Goal: Task Accomplishment & Management: Manage account settings

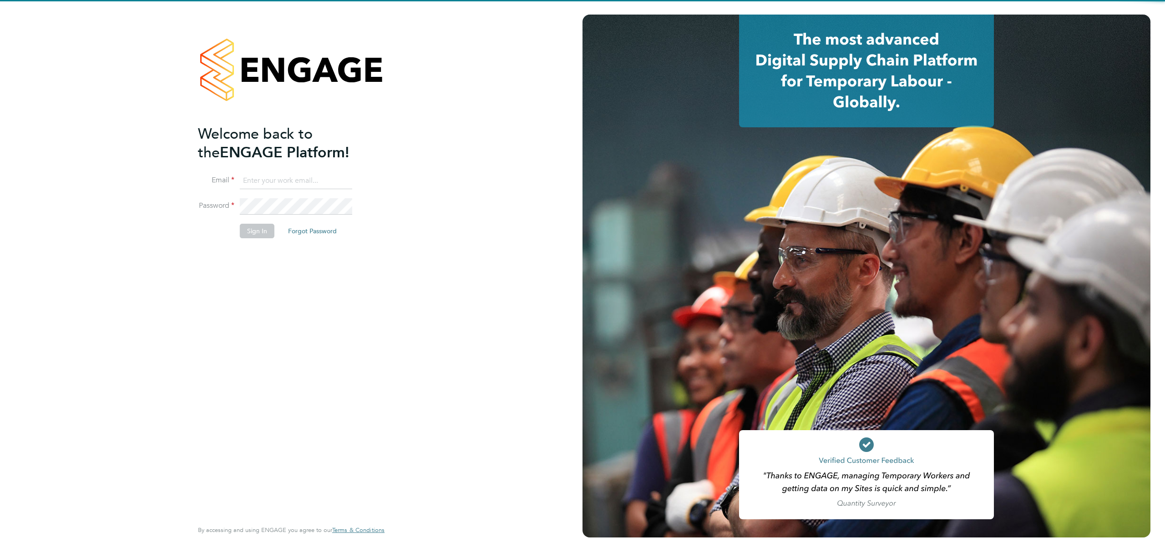
type input "brandon.arnold@vistry.co.uk"
click at [248, 230] on button "Sign In" at bounding box center [257, 231] width 35 height 15
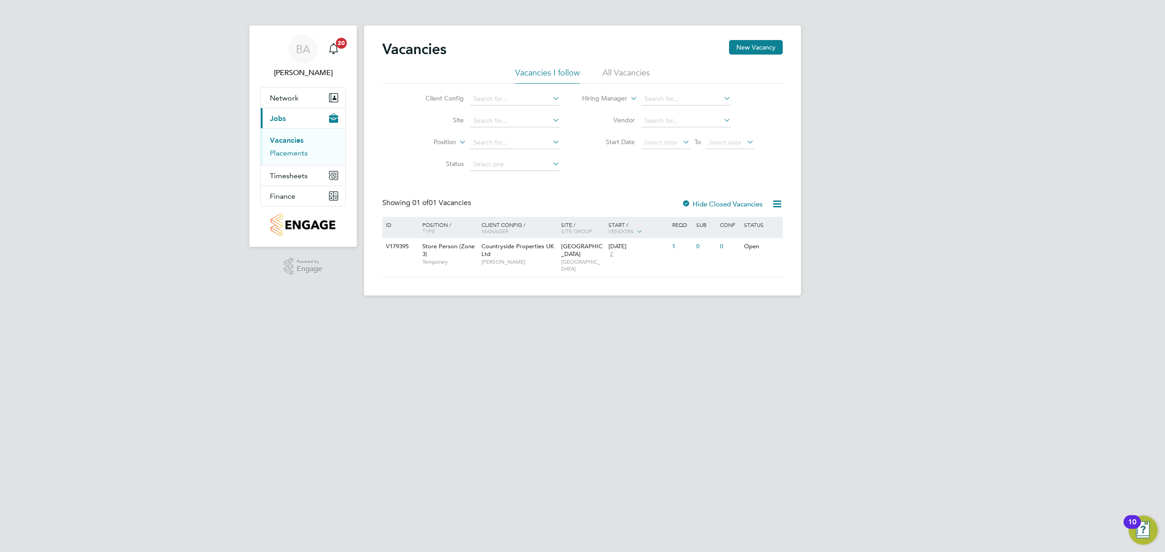
click at [297, 154] on link "Placements" at bounding box center [289, 153] width 38 height 9
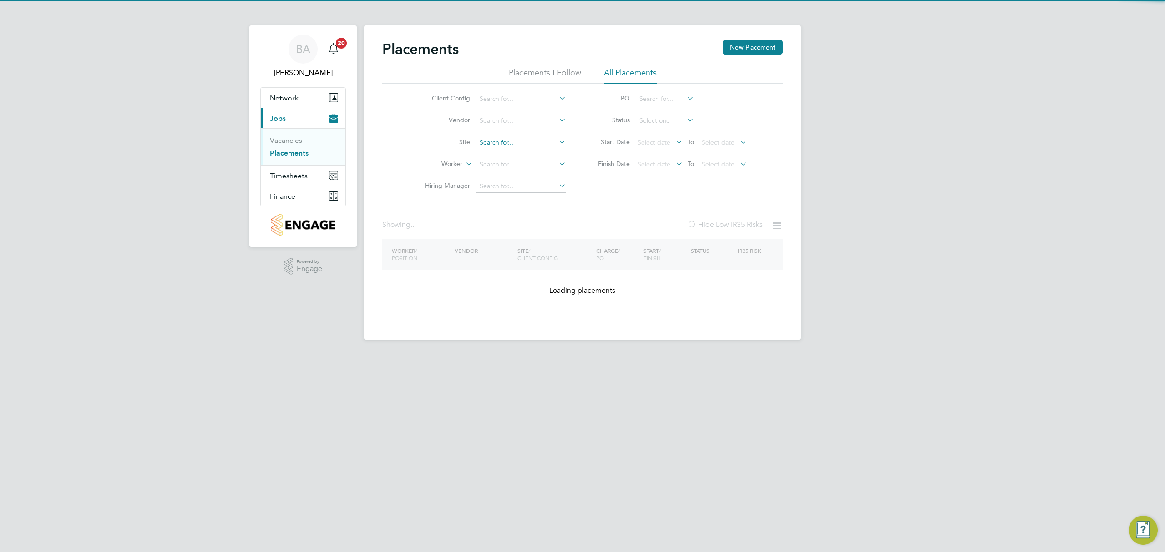
click at [496, 137] on input at bounding box center [521, 143] width 90 height 13
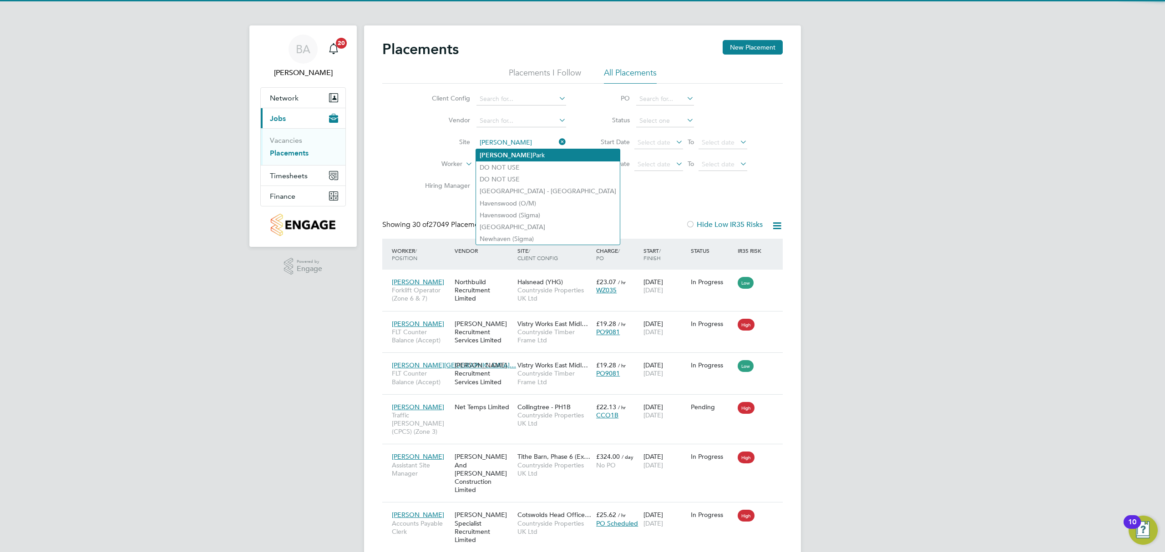
click at [508, 155] on li "[GEOGRAPHIC_DATA]" at bounding box center [548, 155] width 144 height 12
type input "[GEOGRAPHIC_DATA]"
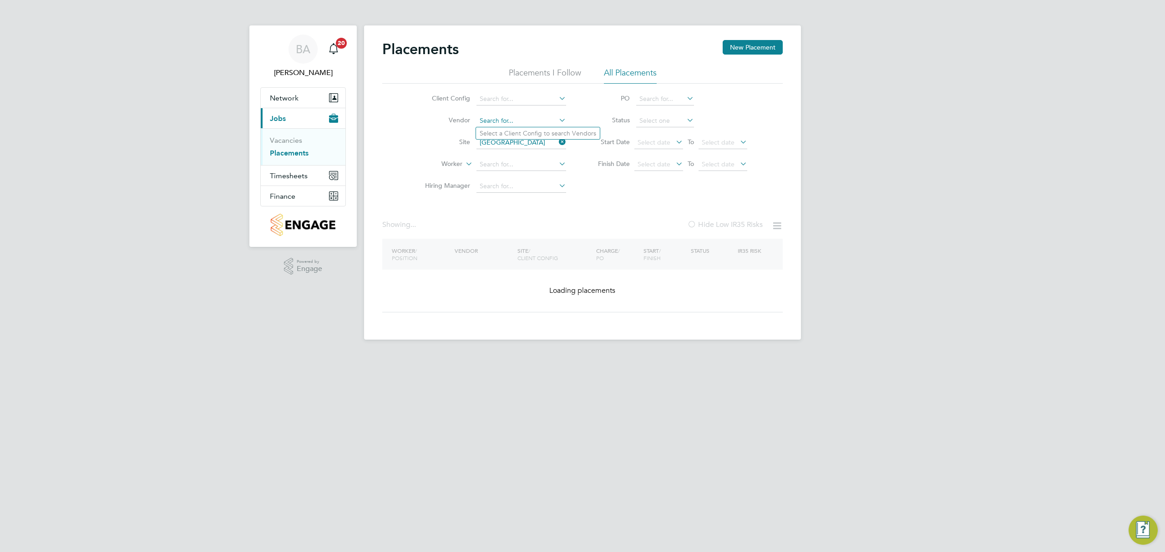
click at [498, 116] on input at bounding box center [521, 121] width 90 height 13
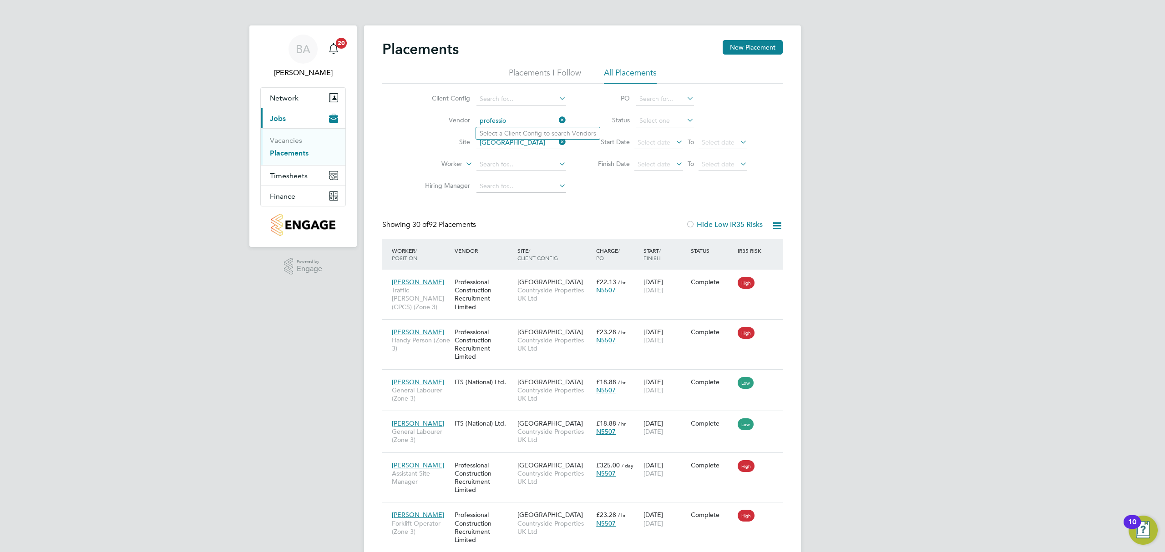
type input "professio"
click at [557, 95] on icon at bounding box center [557, 98] width 0 height 13
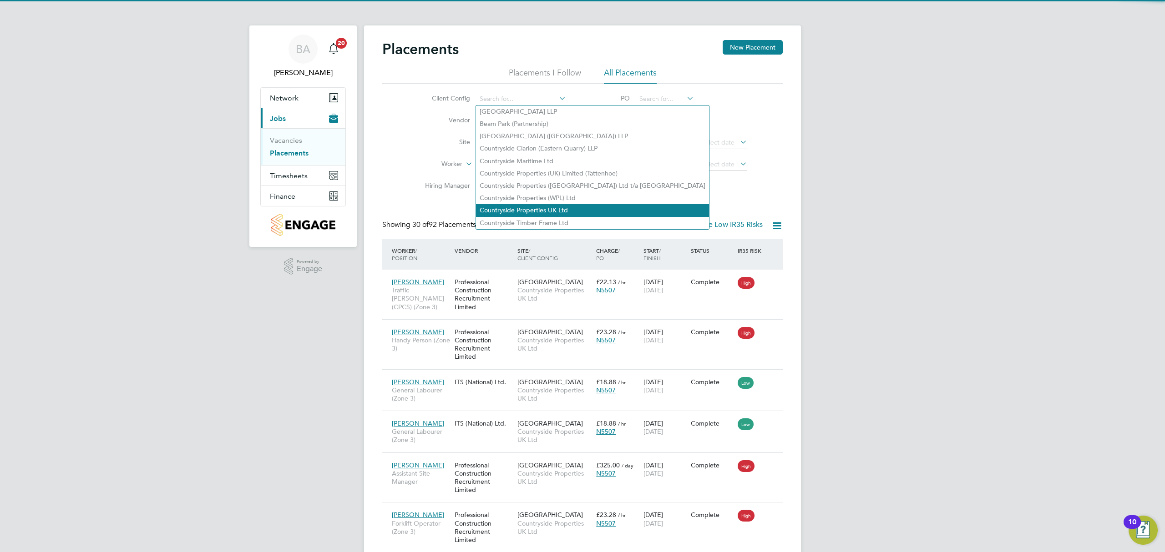
click at [516, 204] on li "Countryside Properties UK Ltd" at bounding box center [592, 210] width 233 height 12
type input "Countryside Properties UK Ltd"
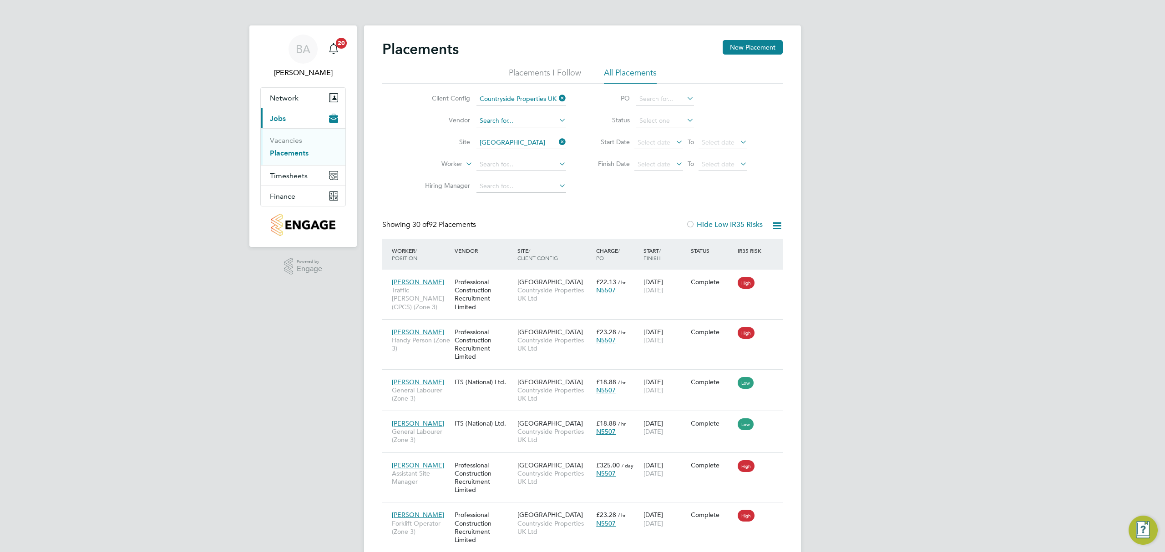
click at [512, 121] on input at bounding box center [521, 121] width 90 height 13
click at [529, 130] on li "Professiona l Construction Recruitment Limited" at bounding box center [547, 133] width 143 height 12
type input "Professional Construction Recruitment Limited"
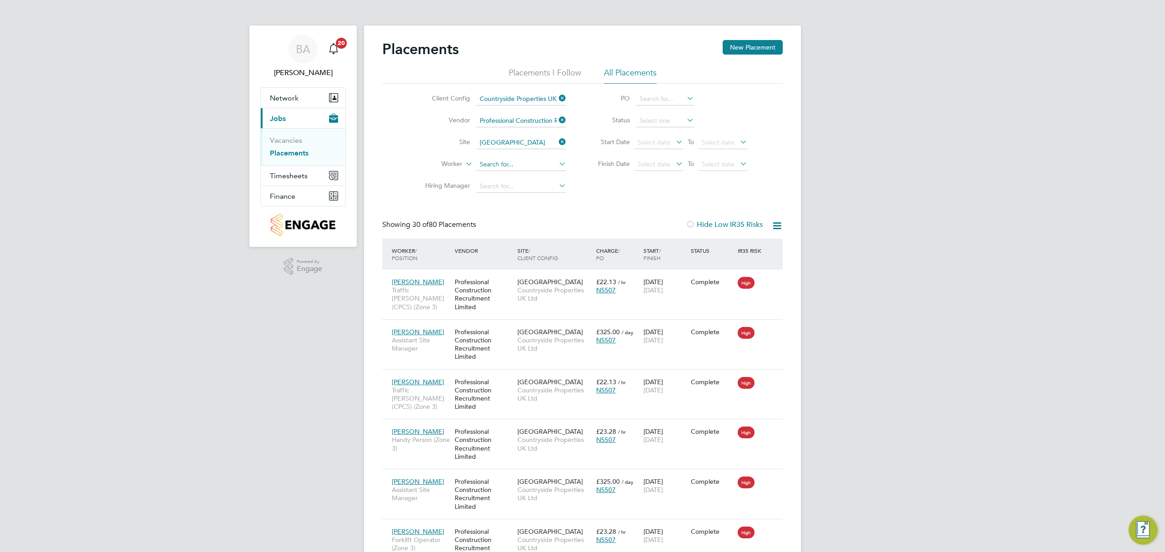
click at [518, 167] on input at bounding box center [521, 164] width 90 height 13
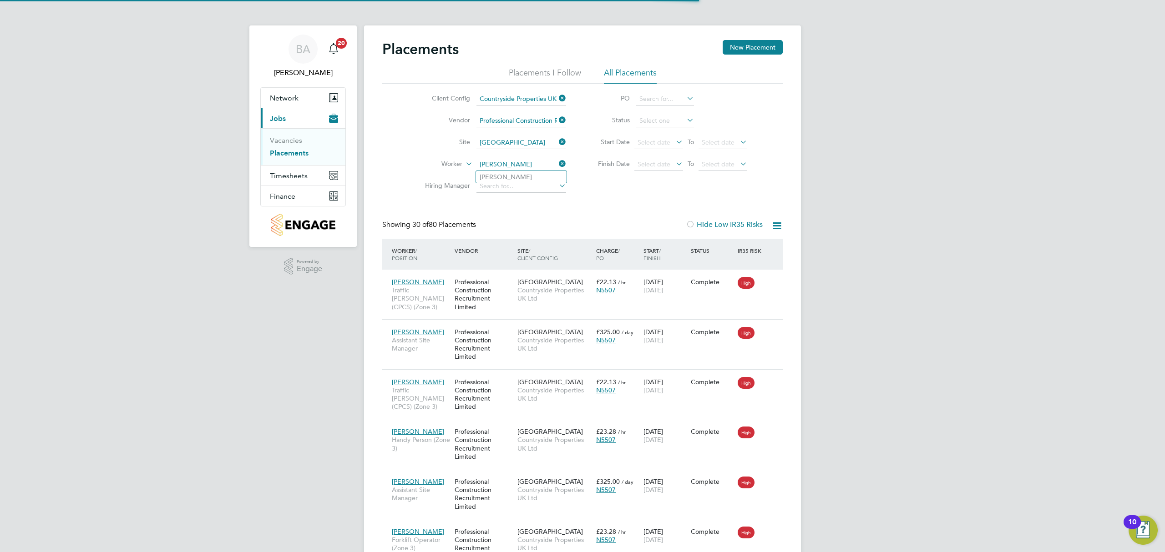
type input "[PERSON_NAME]"
click at [557, 164] on icon at bounding box center [557, 163] width 0 height 13
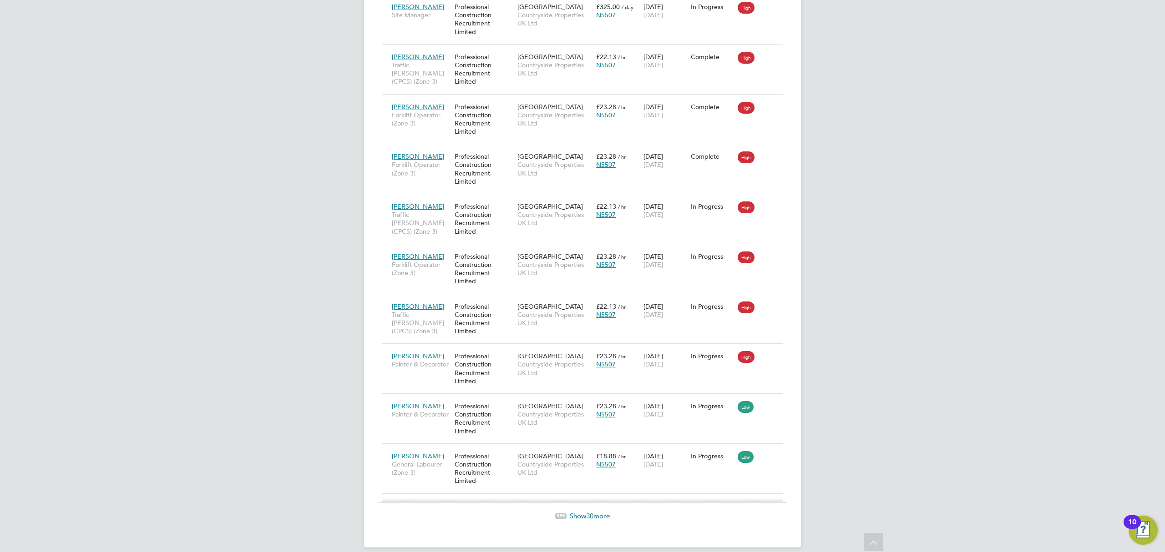
click at [592, 521] on span "30" at bounding box center [589, 516] width 7 height 9
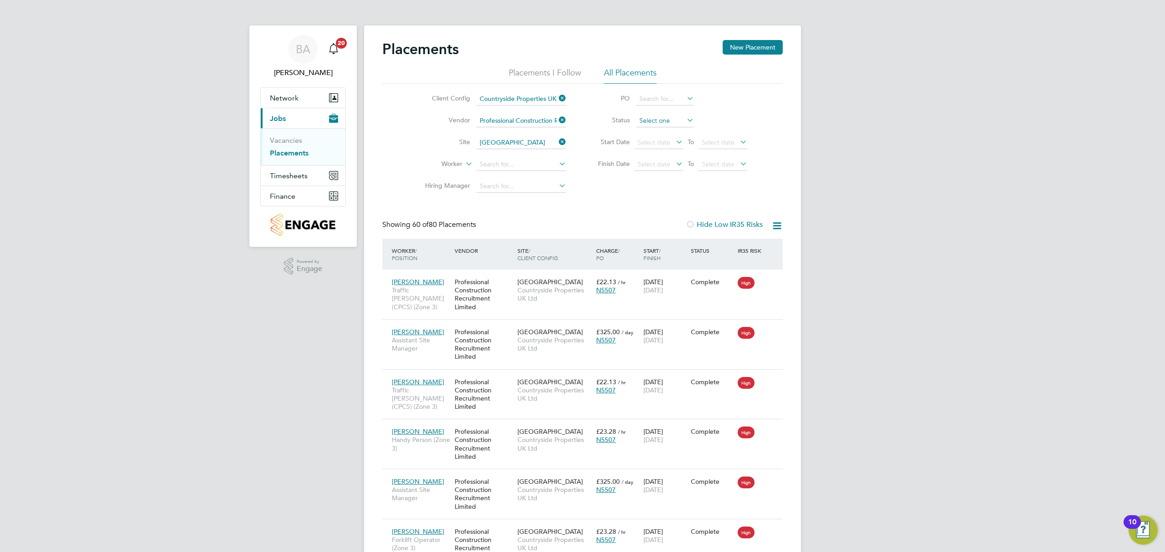
click at [672, 123] on input at bounding box center [665, 121] width 58 height 13
click at [651, 130] on li "Active" at bounding box center [665, 133] width 59 height 12
type input "Active"
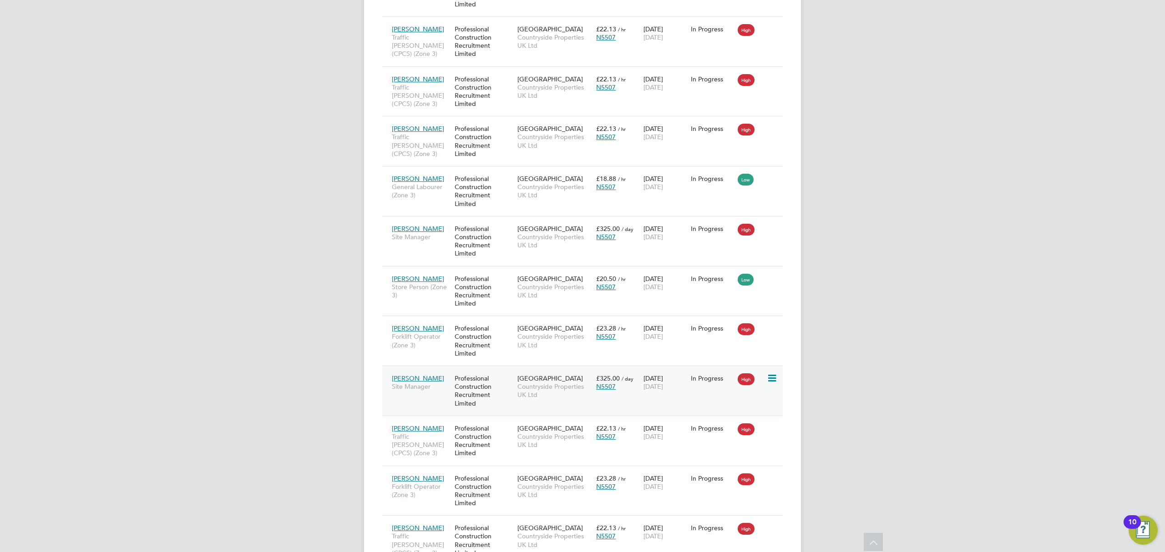
click at [501, 392] on div "Professional Construction Recruitment Limited" at bounding box center [483, 391] width 63 height 42
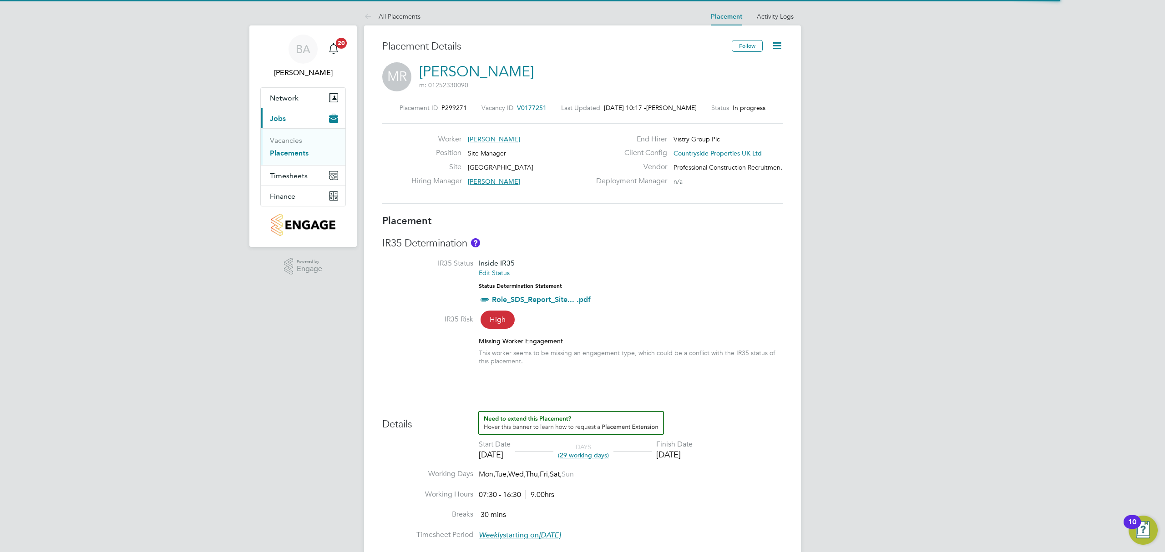
click at [771, 46] on icon at bounding box center [776, 45] width 11 height 11
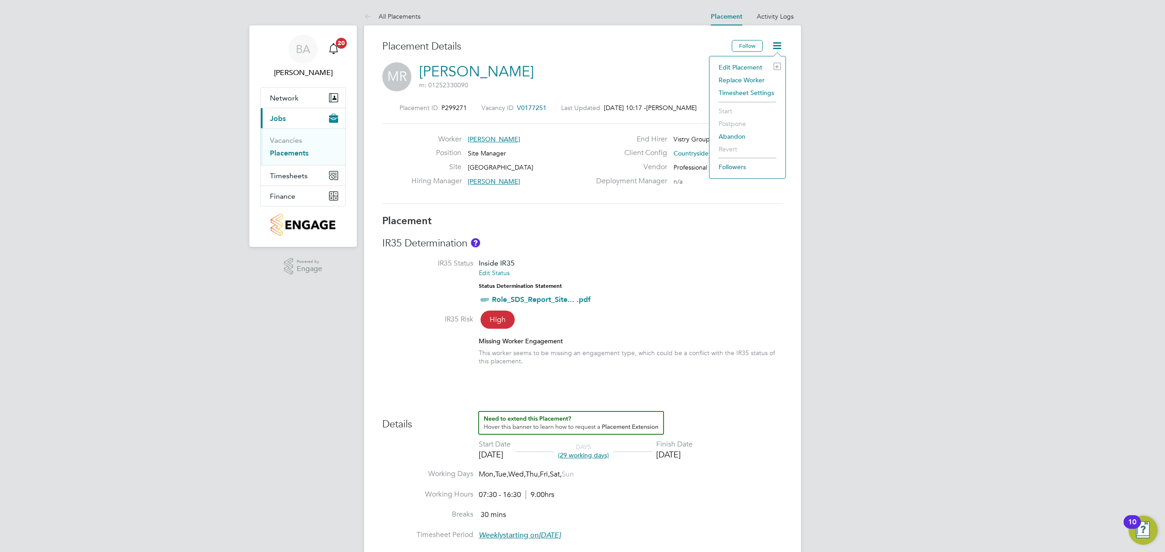
click at [741, 66] on li "Edit Placement e" at bounding box center [747, 67] width 67 height 13
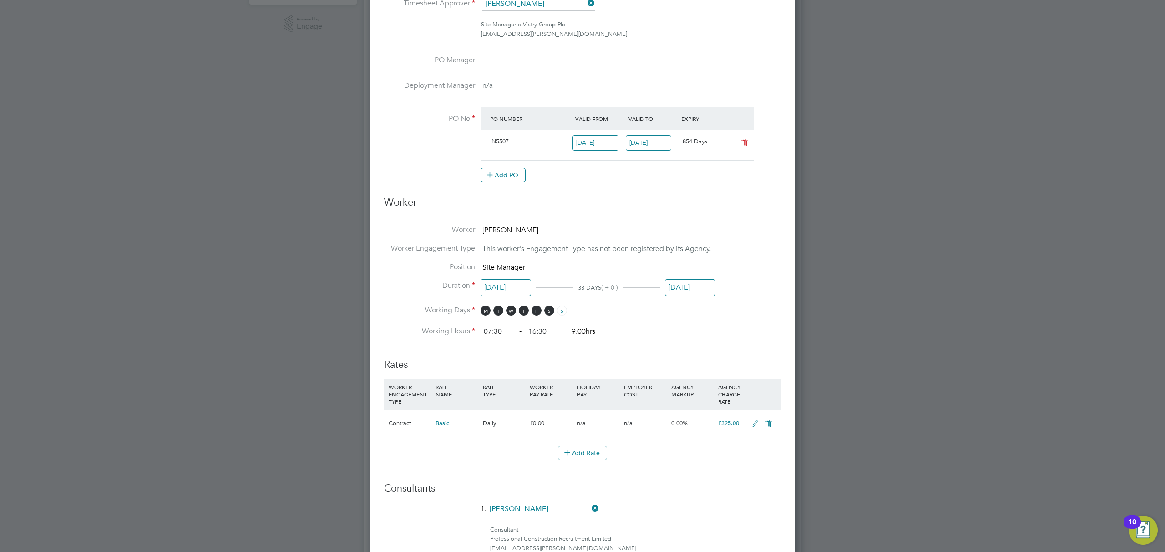
click at [716, 286] on li "Duration 28 Jul 2025 33 DAYS ( + 0 ) 29 Aug 2025" at bounding box center [582, 293] width 397 height 25
click at [705, 288] on input "[DATE]" at bounding box center [690, 287] width 51 height 17
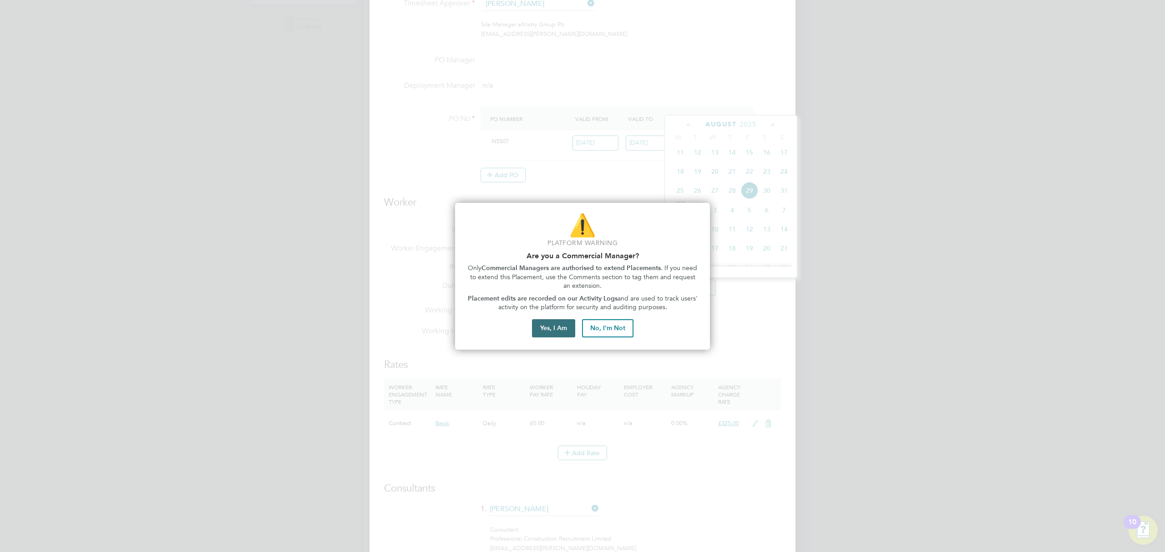
click at [564, 331] on button "Yes, I Am" at bounding box center [553, 328] width 43 height 18
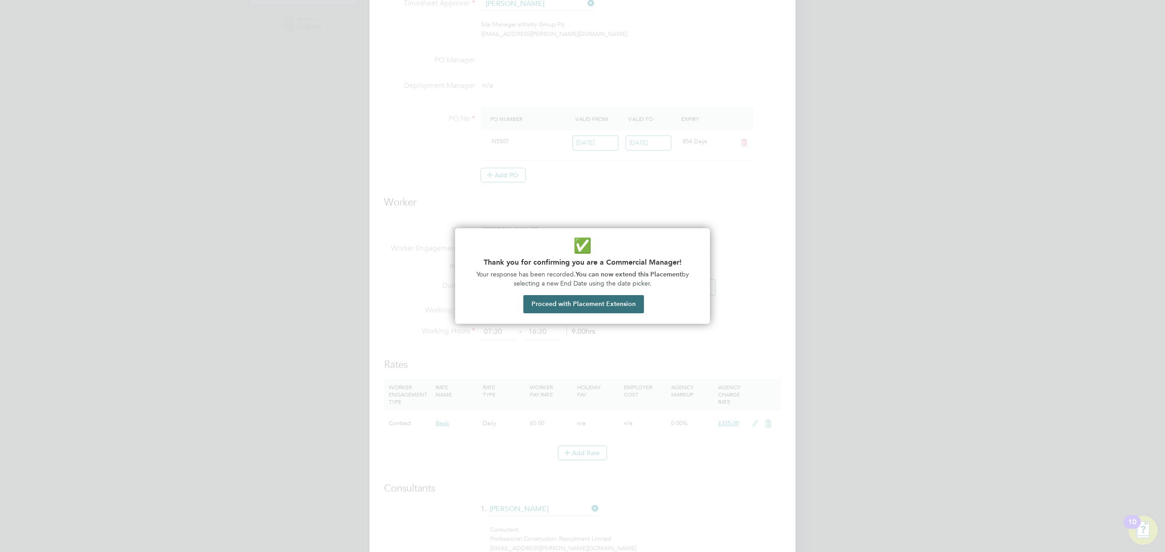
click at [585, 301] on button "Proceed with Placement Extension" at bounding box center [583, 304] width 121 height 18
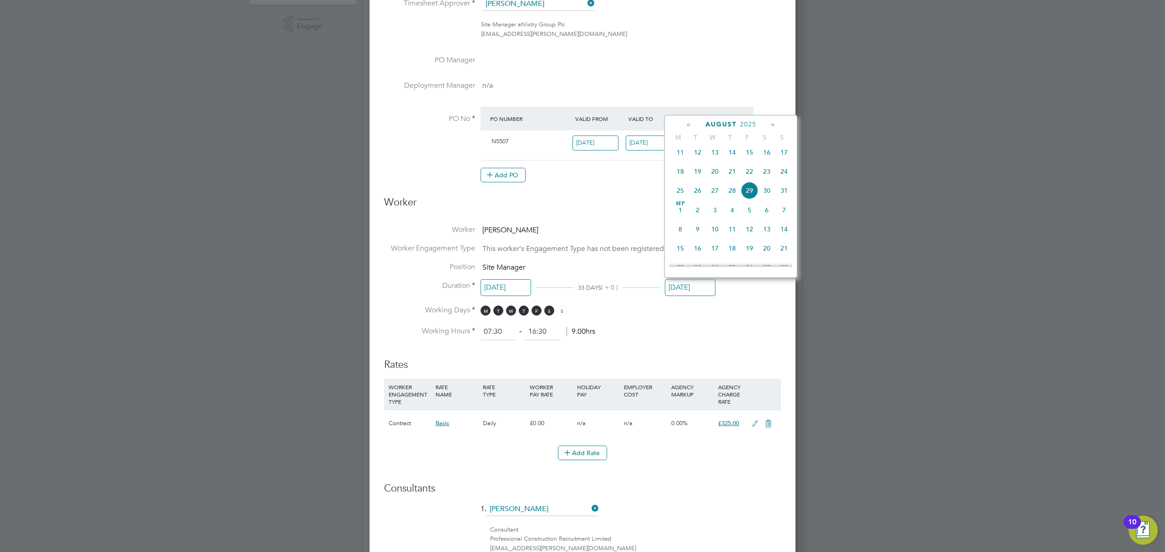
click at [676, 255] on span "15" at bounding box center [680, 248] width 17 height 17
type input "15 Sep 2025"
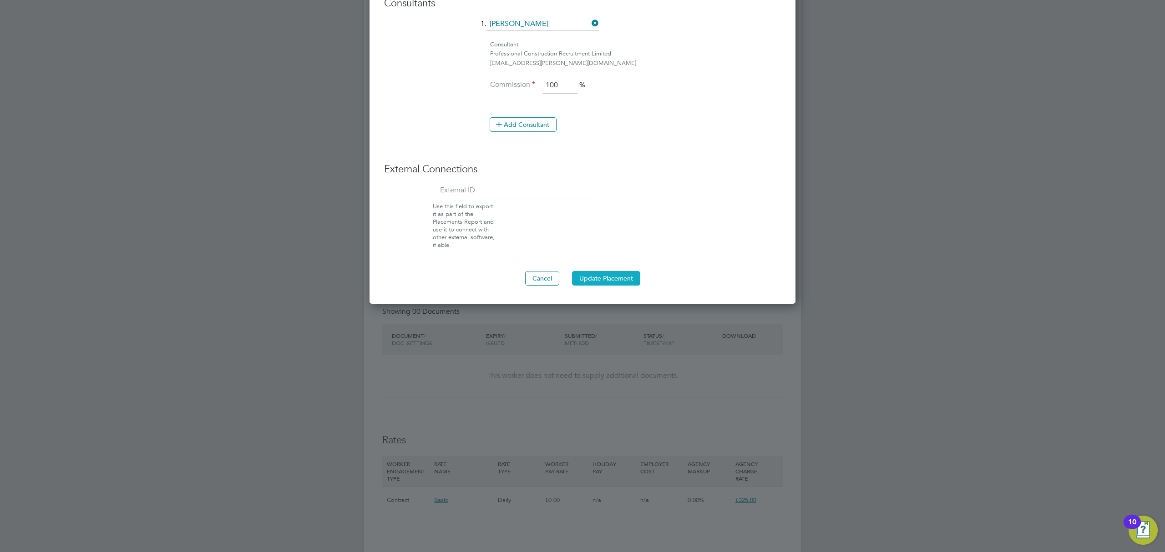
click at [608, 277] on button "Update Placement" at bounding box center [606, 278] width 68 height 15
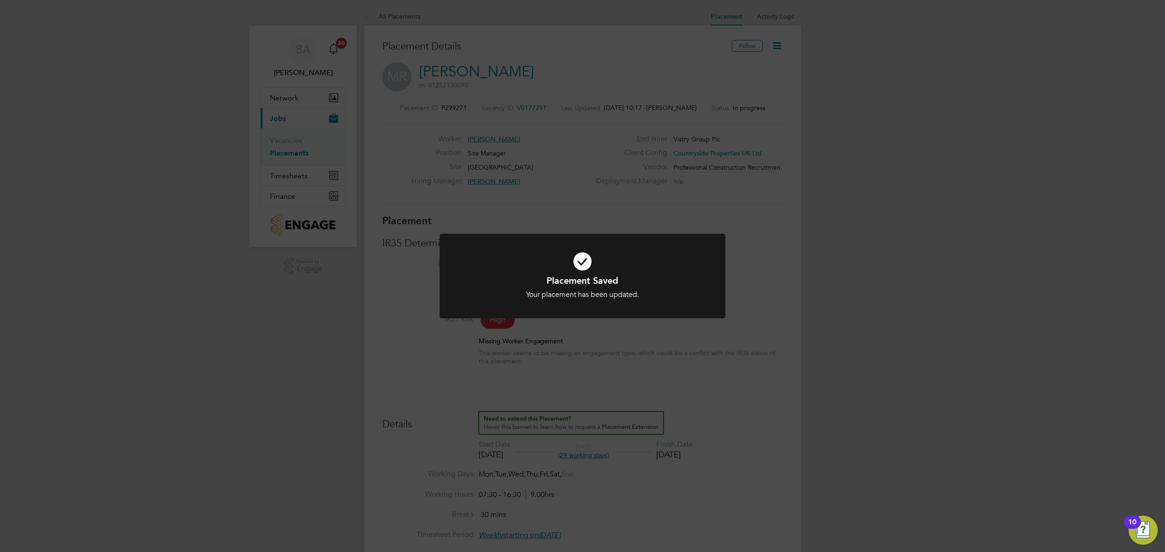
click at [813, 239] on div "Placement Saved Your placement has been updated. Cancel Okay" at bounding box center [582, 276] width 1165 height 552
